Goal: Navigation & Orientation: Find specific page/section

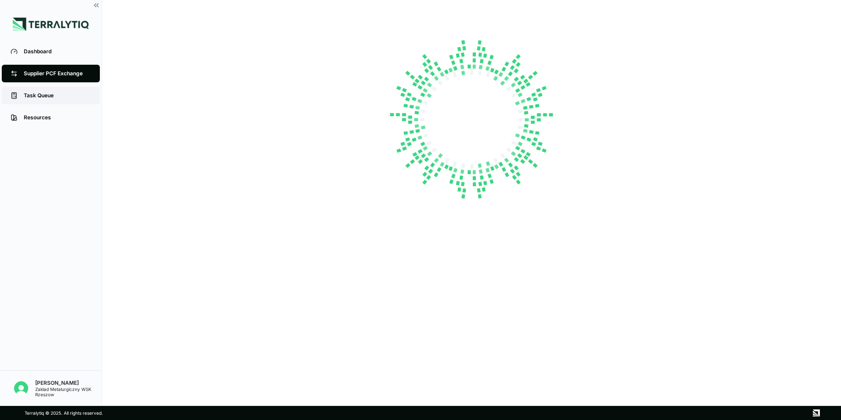
click at [41, 97] on div "Task Queue" at bounding box center [57, 95] width 67 height 7
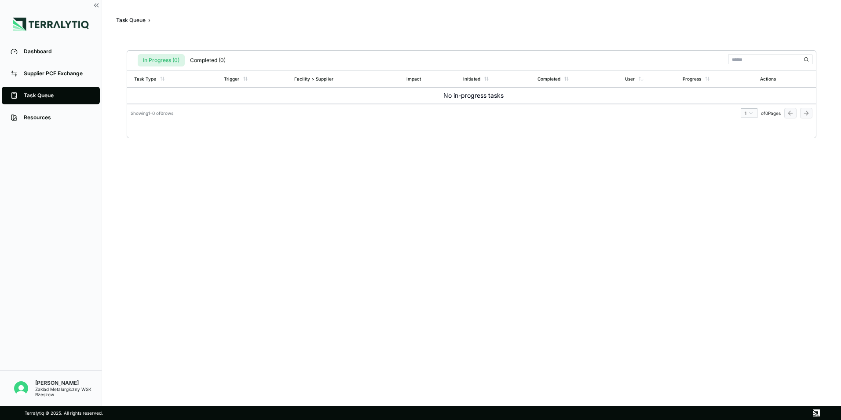
click at [120, 19] on div "Task Queue" at bounding box center [130, 20] width 29 height 7
click at [133, 23] on div "Task Queue" at bounding box center [130, 20] width 29 height 7
click at [139, 21] on div "Task Queue" at bounding box center [130, 20] width 29 height 7
click at [204, 63] on button "Completed (0)" at bounding box center [208, 60] width 46 height 12
click at [165, 63] on button "In Progress (0)" at bounding box center [161, 61] width 47 height 12
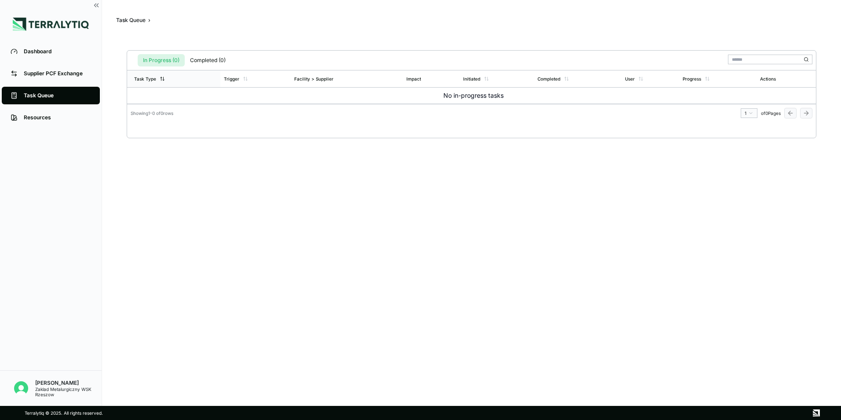
click at [159, 74] on div "Task Type" at bounding box center [173, 78] width 93 height 17
click at [50, 123] on link "Resources" at bounding box center [51, 118] width 98 height 18
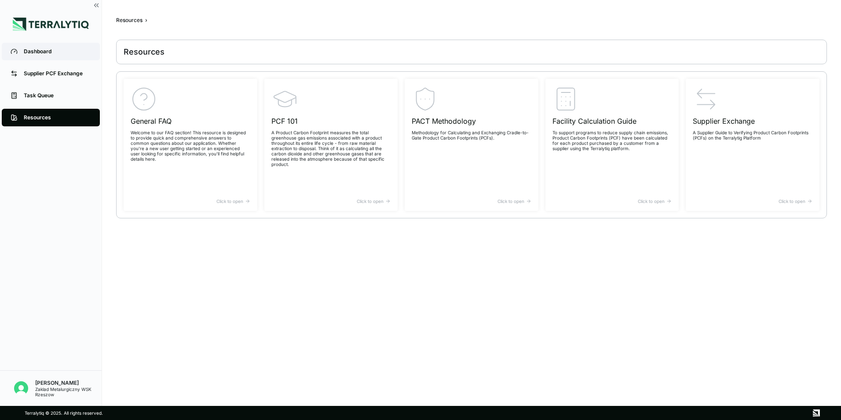
click at [72, 52] on div "Dashboard" at bounding box center [57, 51] width 67 height 7
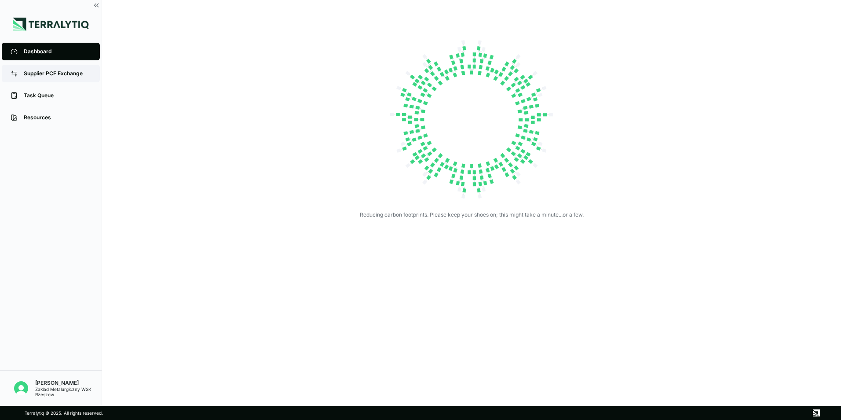
click at [74, 77] on link "Supplier PCF Exchange" at bounding box center [51, 74] width 98 height 18
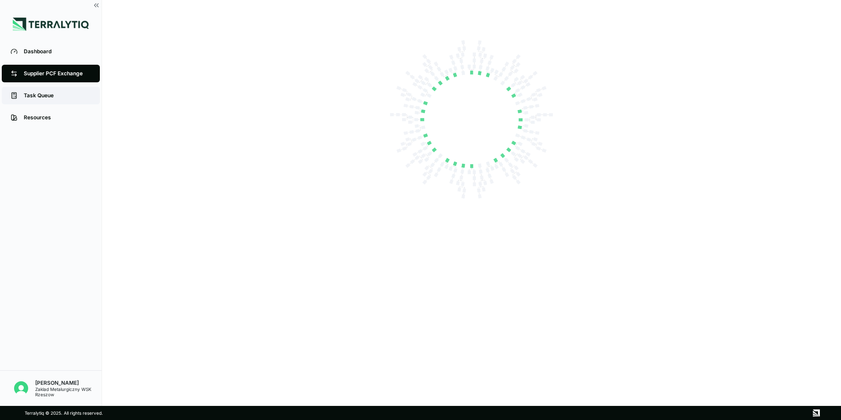
click at [61, 94] on div "Task Queue" at bounding box center [57, 95] width 67 height 7
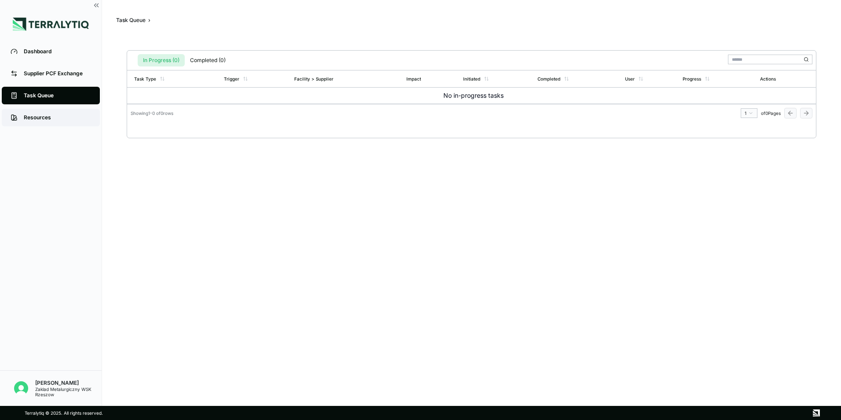
click at [43, 118] on div "Resources" at bounding box center [57, 117] width 67 height 7
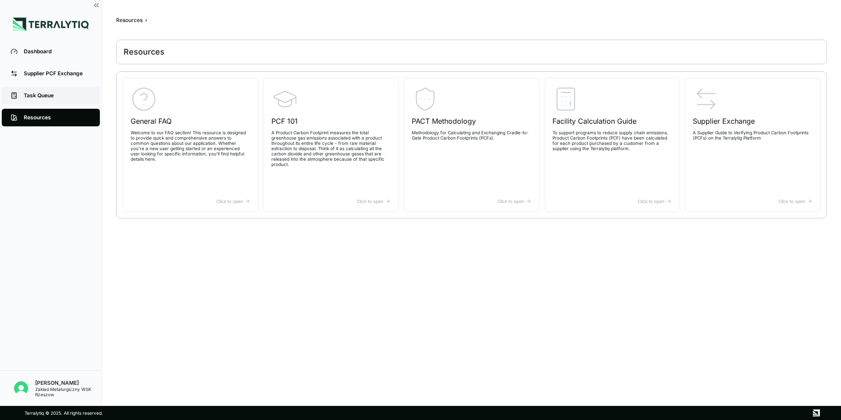
click at [48, 95] on div "Task Queue" at bounding box center [57, 95] width 67 height 7
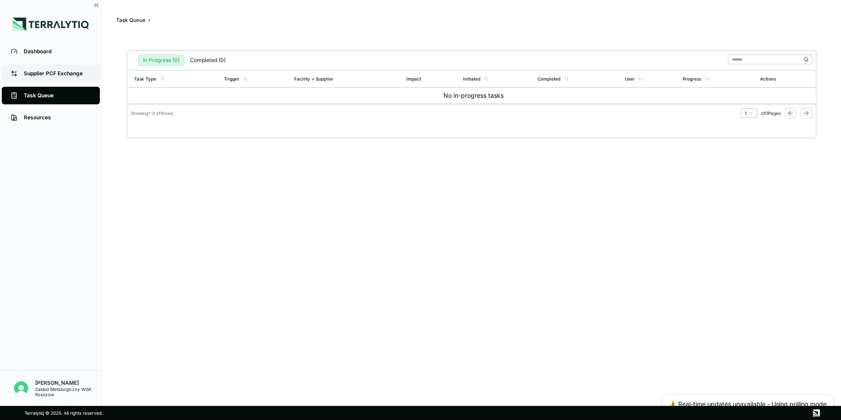
click at [57, 73] on div "Supplier PCF Exchange" at bounding box center [57, 73] width 67 height 7
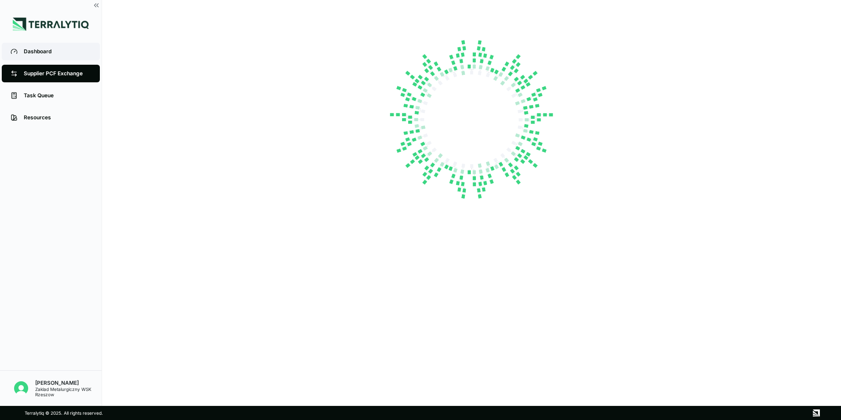
click at [57, 49] on div "Dashboard" at bounding box center [57, 51] width 67 height 7
